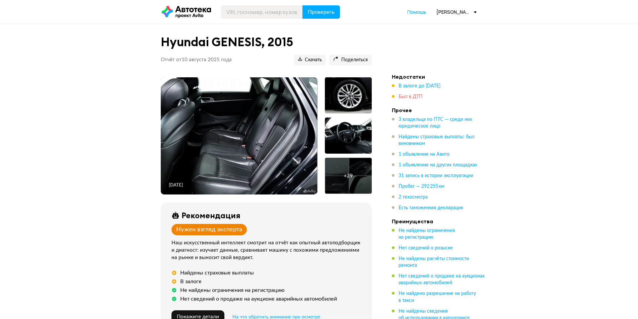
click at [417, 94] on span "Был в ДТП" at bounding box center [410, 96] width 24 height 5
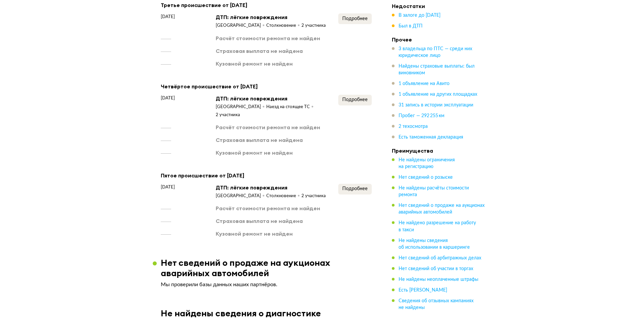
scroll to position [1168, 0]
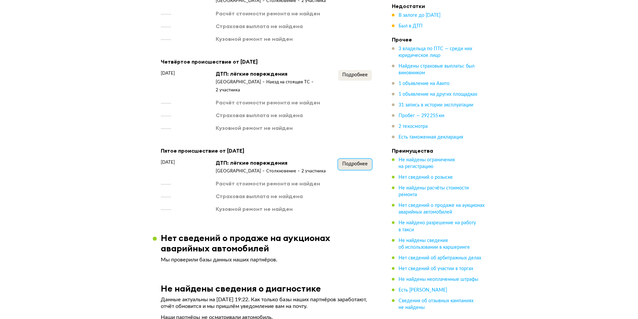
click at [346, 159] on button "Подробнее" at bounding box center [354, 164] width 33 height 11
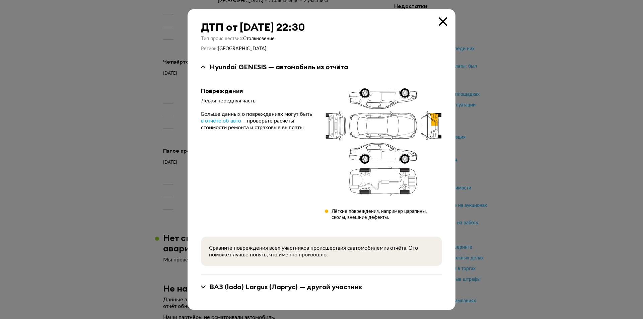
click at [521, 111] on div at bounding box center [321, 159] width 643 height 319
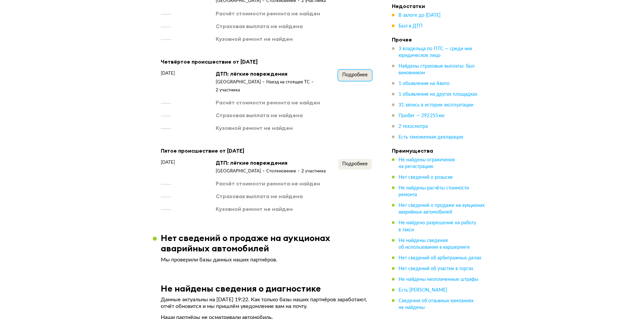
click at [352, 73] on span "Подробнее" at bounding box center [354, 75] width 25 height 5
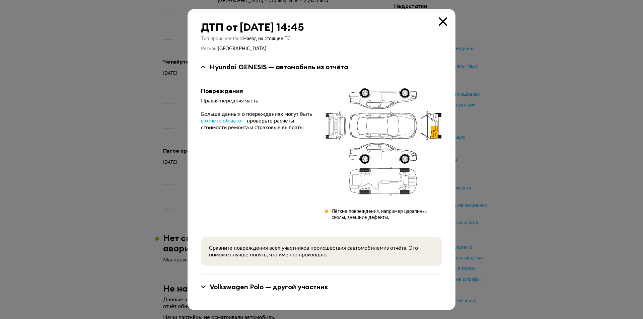
drag, startPoint x: 509, startPoint y: 70, endPoint x: 486, endPoint y: 70, distance: 22.4
click at [508, 70] on div at bounding box center [321, 159] width 643 height 319
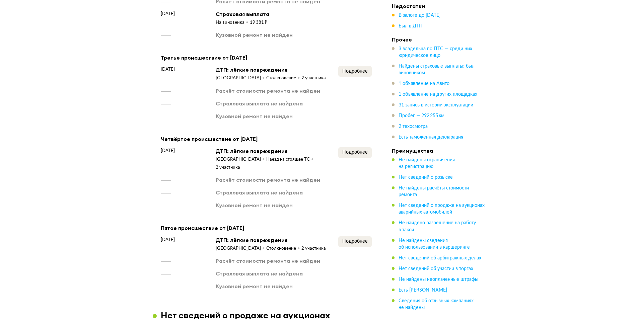
scroll to position [1068, 0]
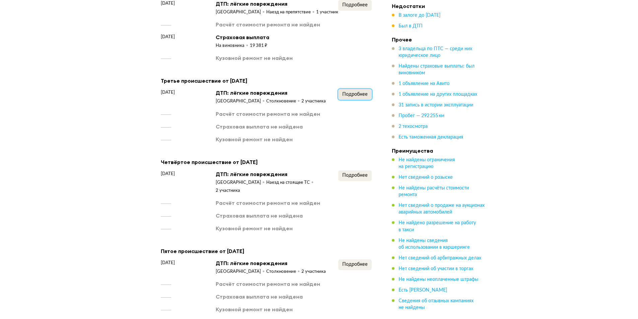
click at [350, 92] on span "Подробнее" at bounding box center [354, 94] width 25 height 5
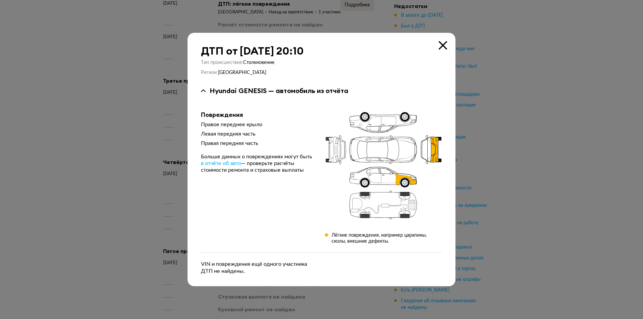
click at [548, 85] on div at bounding box center [321, 159] width 643 height 319
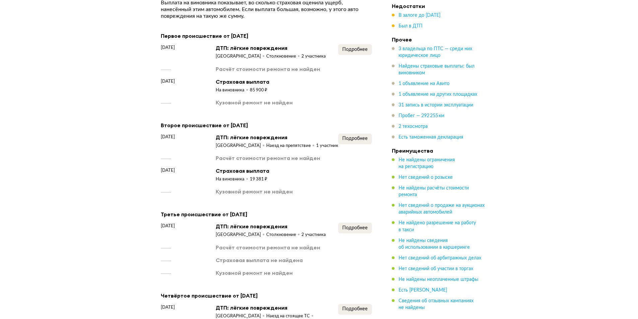
scroll to position [934, 0]
click at [354, 137] on span "Подробнее" at bounding box center [354, 139] width 25 height 5
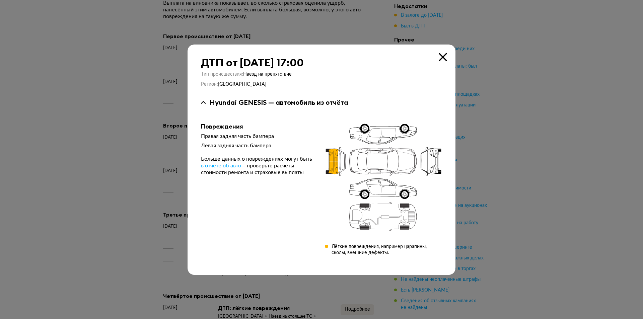
click at [474, 123] on div at bounding box center [321, 159] width 643 height 319
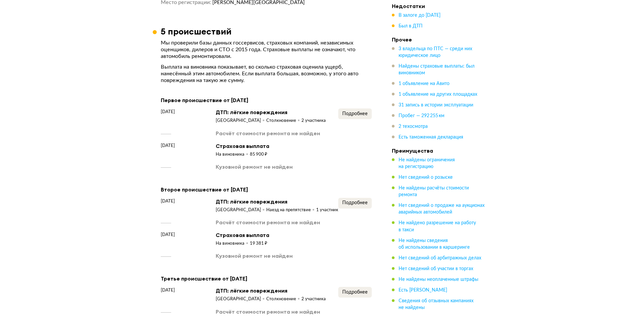
scroll to position [867, 0]
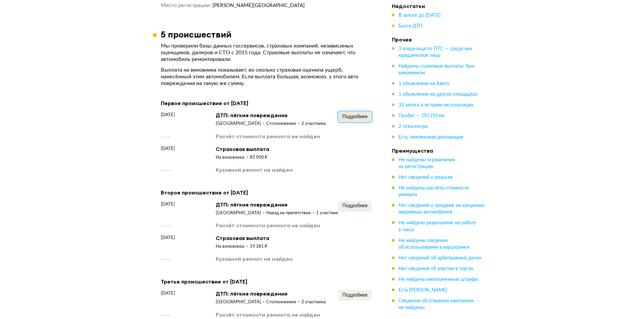
click at [356, 114] on span "Подробнее" at bounding box center [354, 116] width 25 height 5
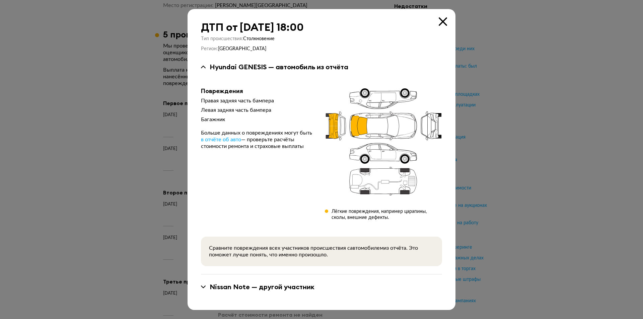
drag, startPoint x: 539, startPoint y: 113, endPoint x: 322, endPoint y: 107, distance: 217.0
click at [534, 114] on div at bounding box center [321, 159] width 643 height 319
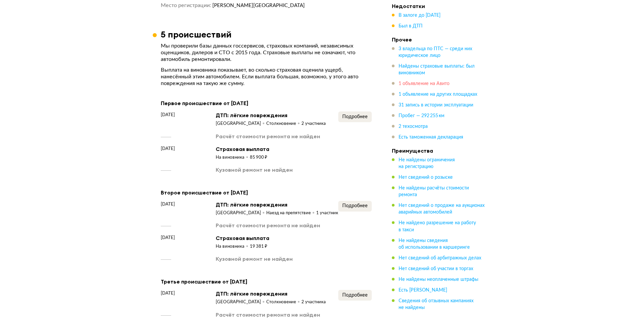
drag, startPoint x: 429, startPoint y: 80, endPoint x: 430, endPoint y: 86, distance: 6.4
click at [429, 80] on ul "3 владельца по ПТС — среди них юридическое лицо Найдены страховые выплаты: был …" at bounding box center [439, 93] width 94 height 95
click at [430, 86] on span "1 объявление на Авито" at bounding box center [423, 83] width 51 height 5
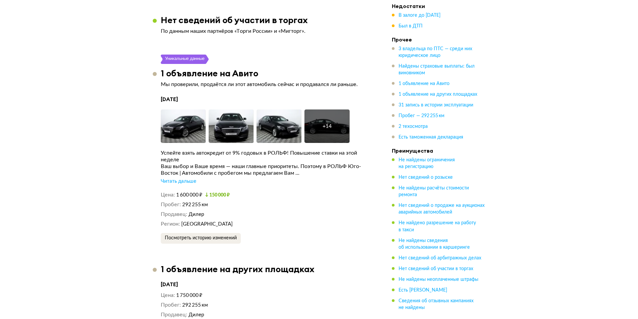
scroll to position [1671, 0]
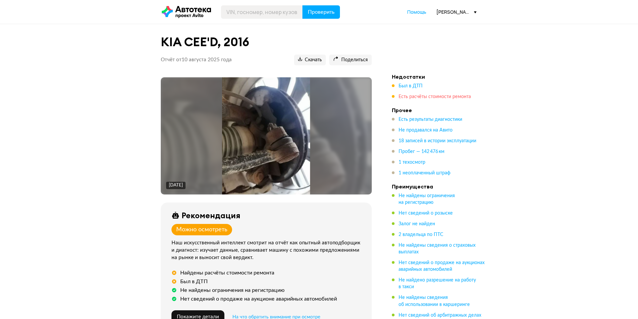
click at [406, 95] on span "Есть расчёты стоимости ремонта" at bounding box center [434, 96] width 72 height 5
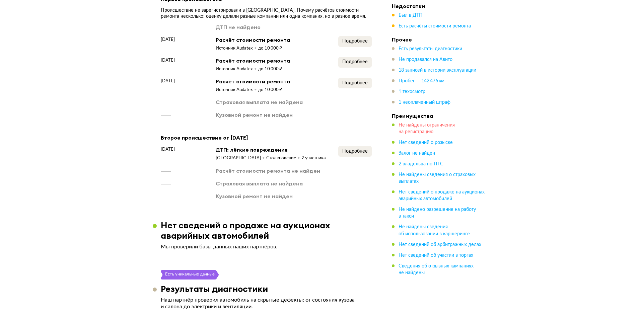
scroll to position [777, 0]
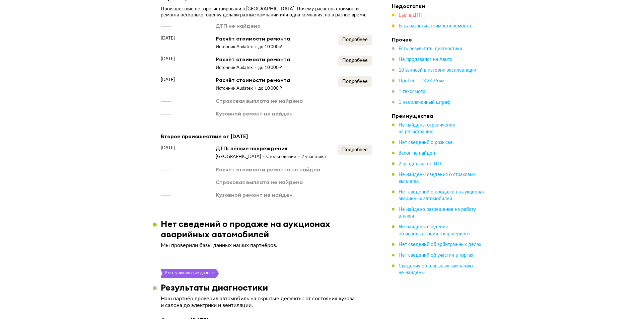
click at [411, 15] on span "Был в ДТП" at bounding box center [410, 15] width 24 height 5
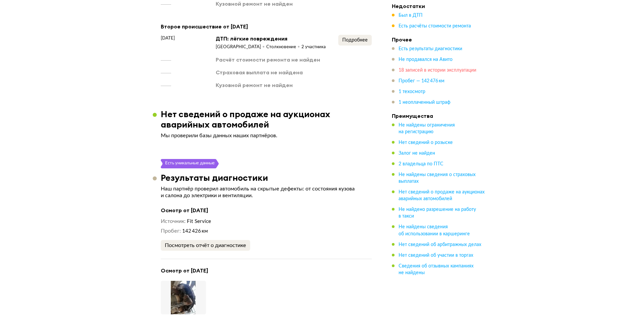
scroll to position [889, 0]
